Goal: Task Accomplishment & Management: Use online tool/utility

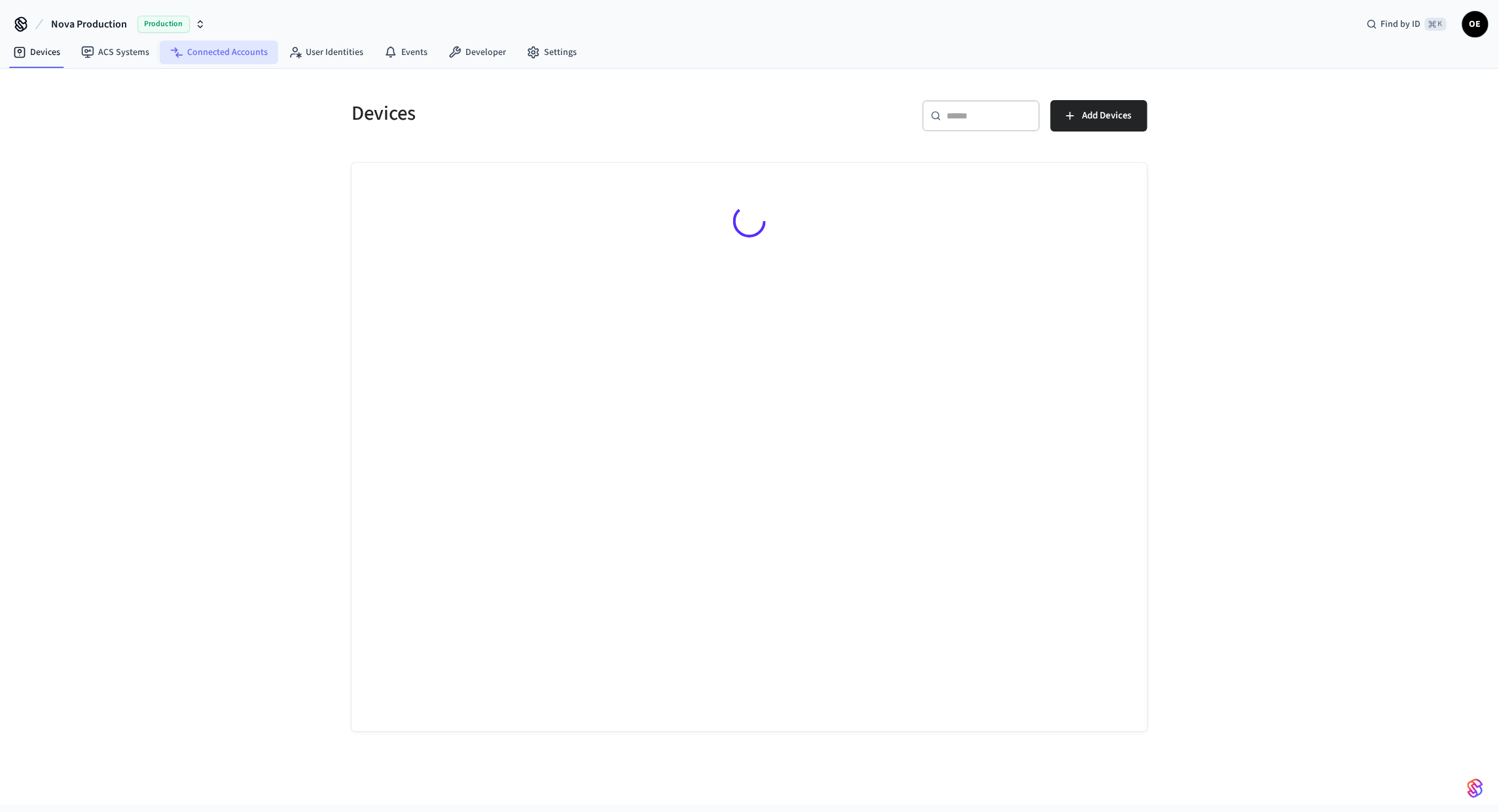
click at [212, 57] on link "Connected Accounts" at bounding box center [219, 52] width 119 height 23
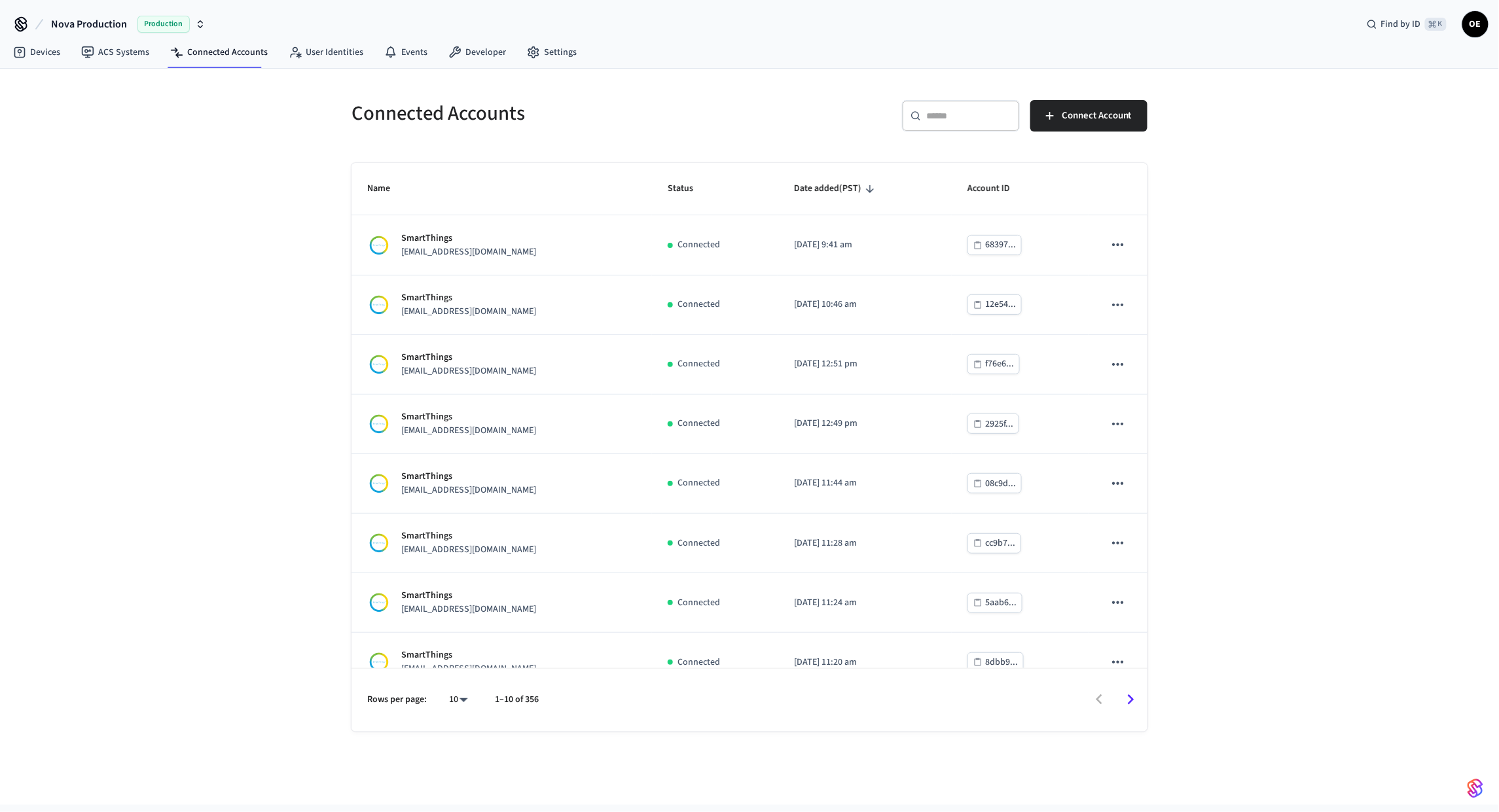
drag, startPoint x: 912, startPoint y: 142, endPoint x: 931, endPoint y: 132, distance: 21.5
click at [917, 140] on div "​ ​" at bounding box center [961, 122] width 118 height 42
click at [933, 131] on div "​ ​" at bounding box center [961, 116] width 118 height 31
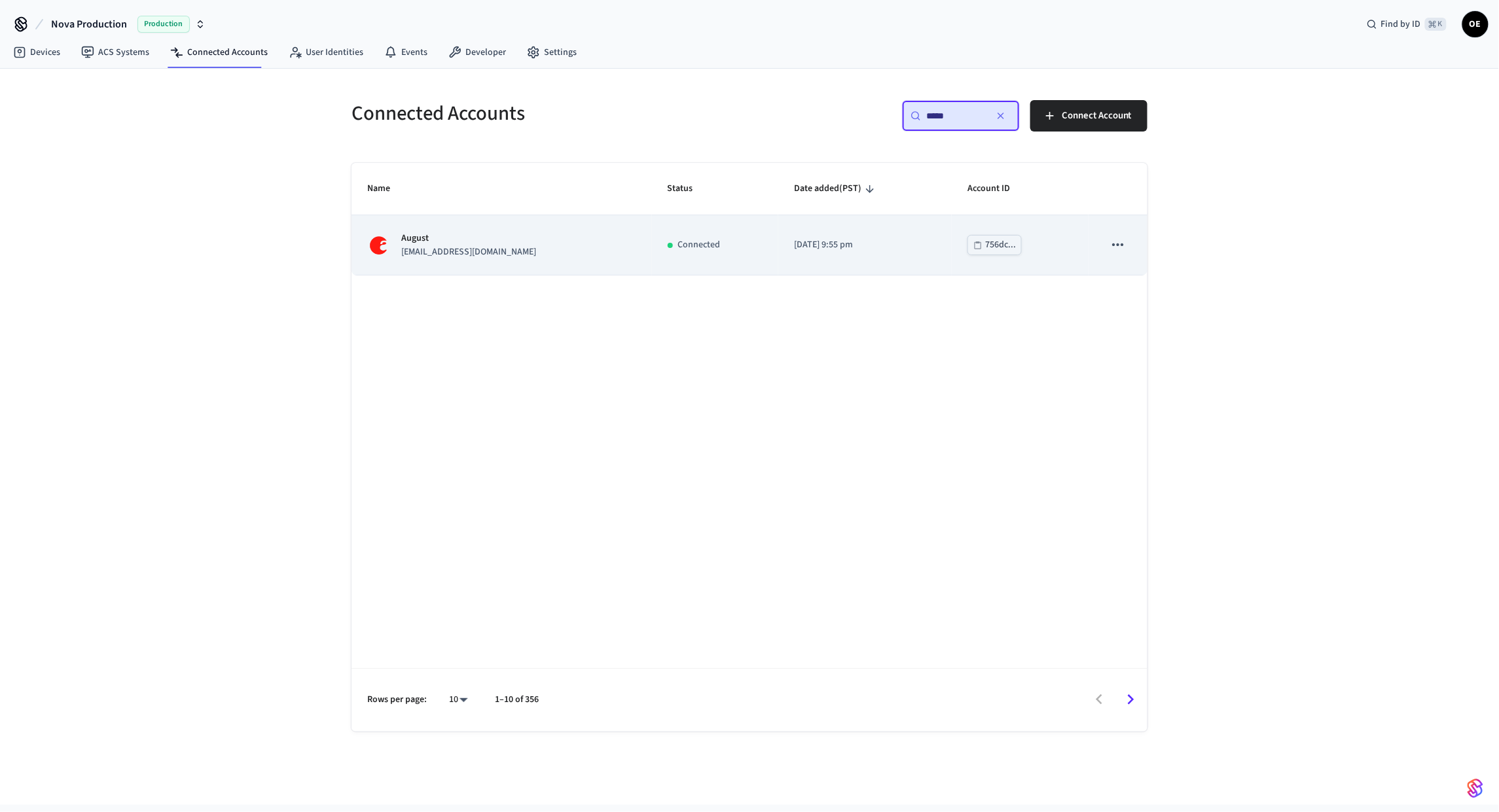
type input "*****"
click at [1114, 249] on icon "sticky table" at bounding box center [1118, 244] width 17 height 17
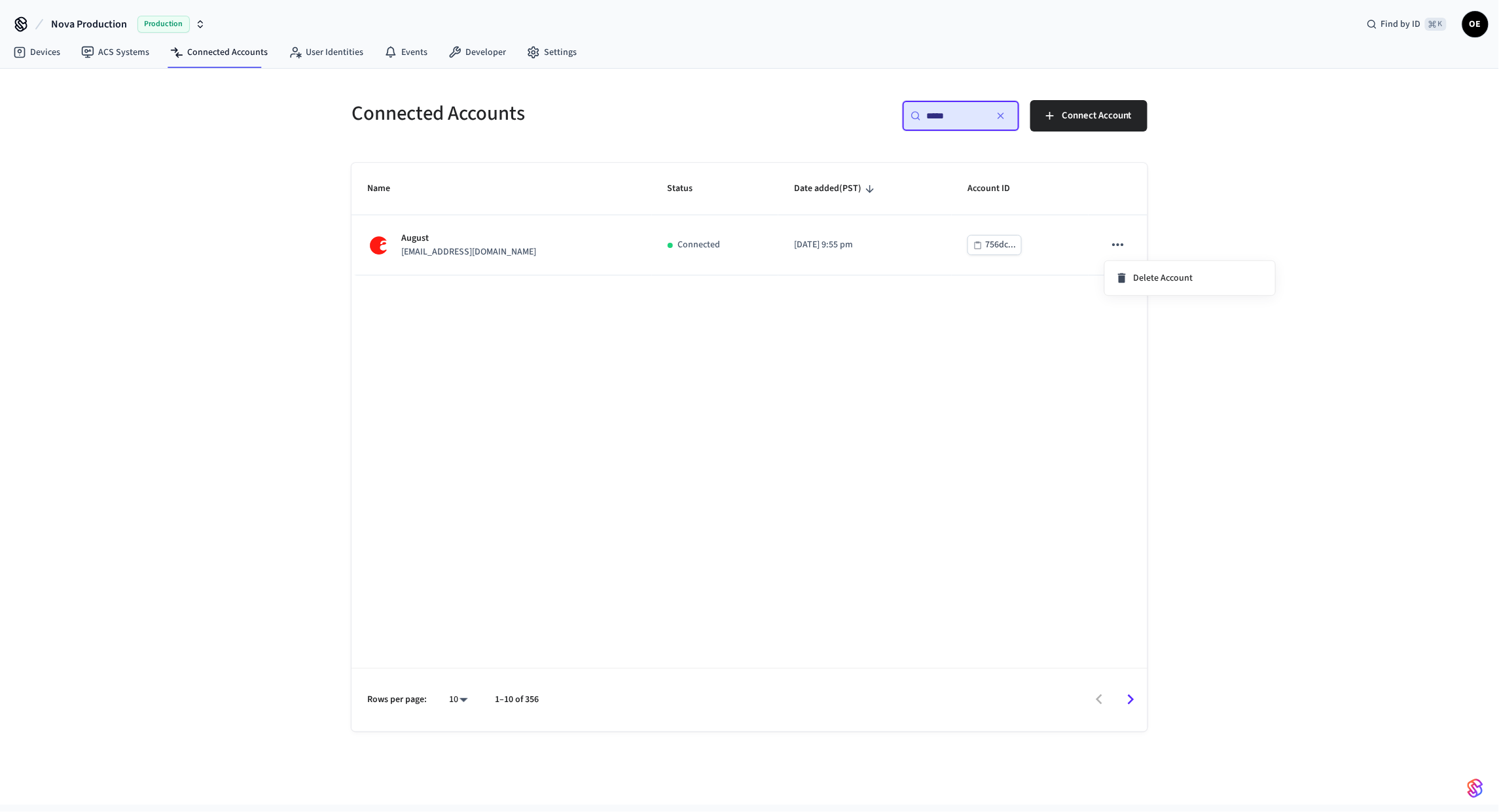
click at [733, 238] on div at bounding box center [750, 406] width 1499 height 812
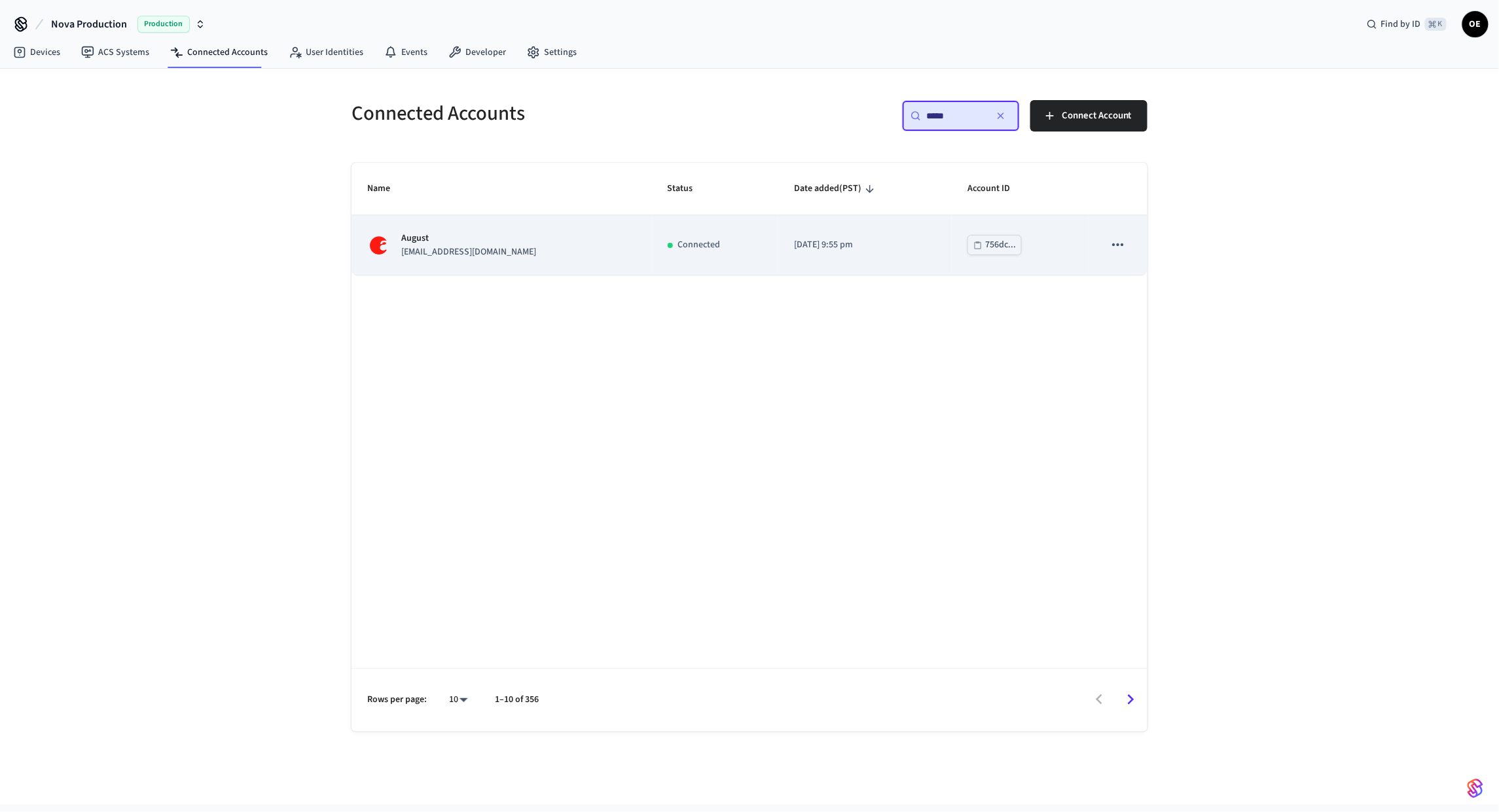
click at [538, 234] on div "August [EMAIL_ADDRESS][DOMAIN_NAME]" at bounding box center [502, 245] width 269 height 28
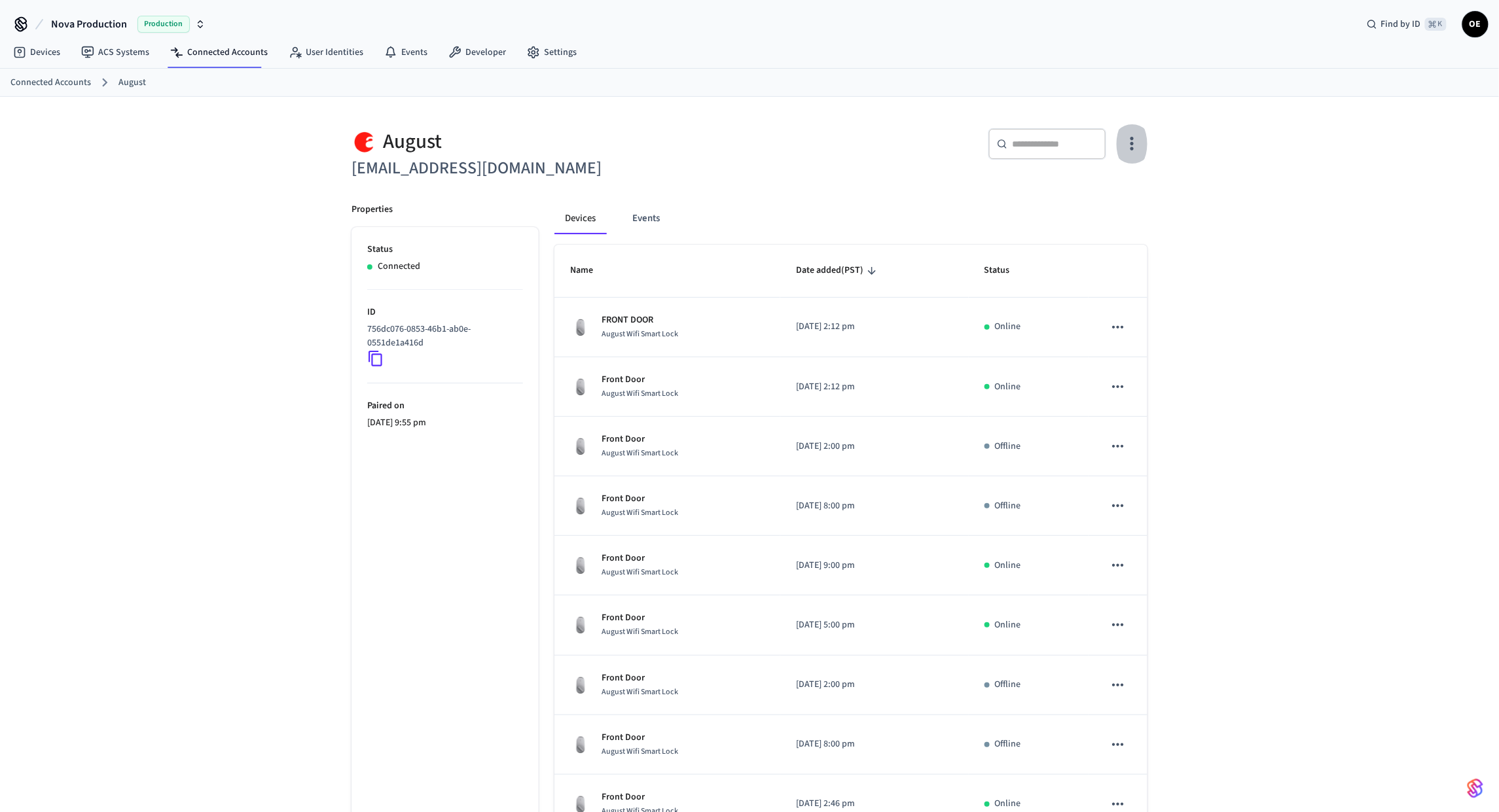
click at [1139, 143] on icon "button" at bounding box center [1132, 144] width 20 height 20
click at [1118, 190] on li "Sync Account" at bounding box center [1089, 199] width 99 height 35
click at [701, 156] on div at bounding box center [750, 406] width 1499 height 812
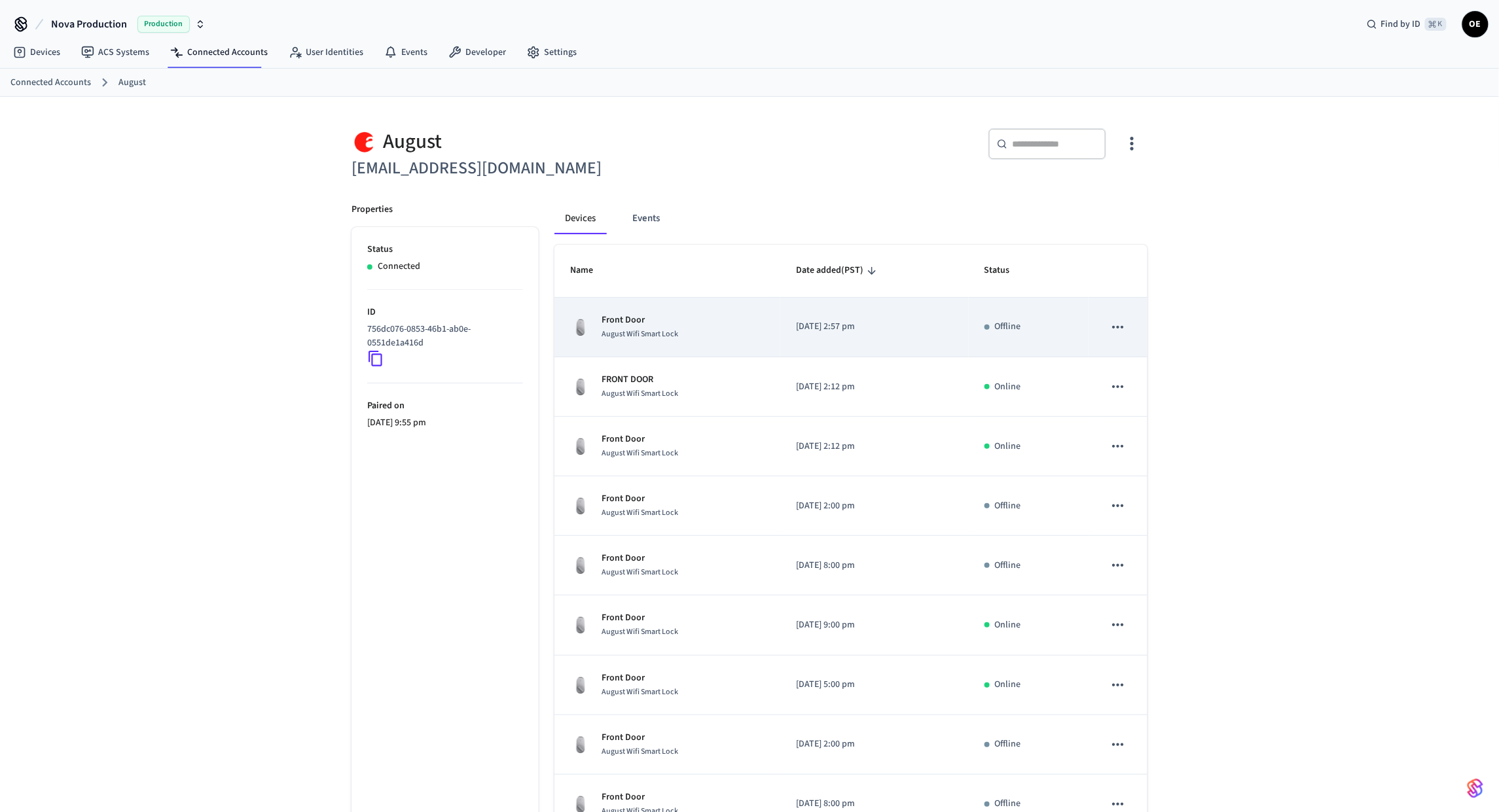
click at [717, 347] on td "Front Door August Wifi Smart Lock" at bounding box center [667, 327] width 226 height 60
